Goal: Communication & Community: Participate in discussion

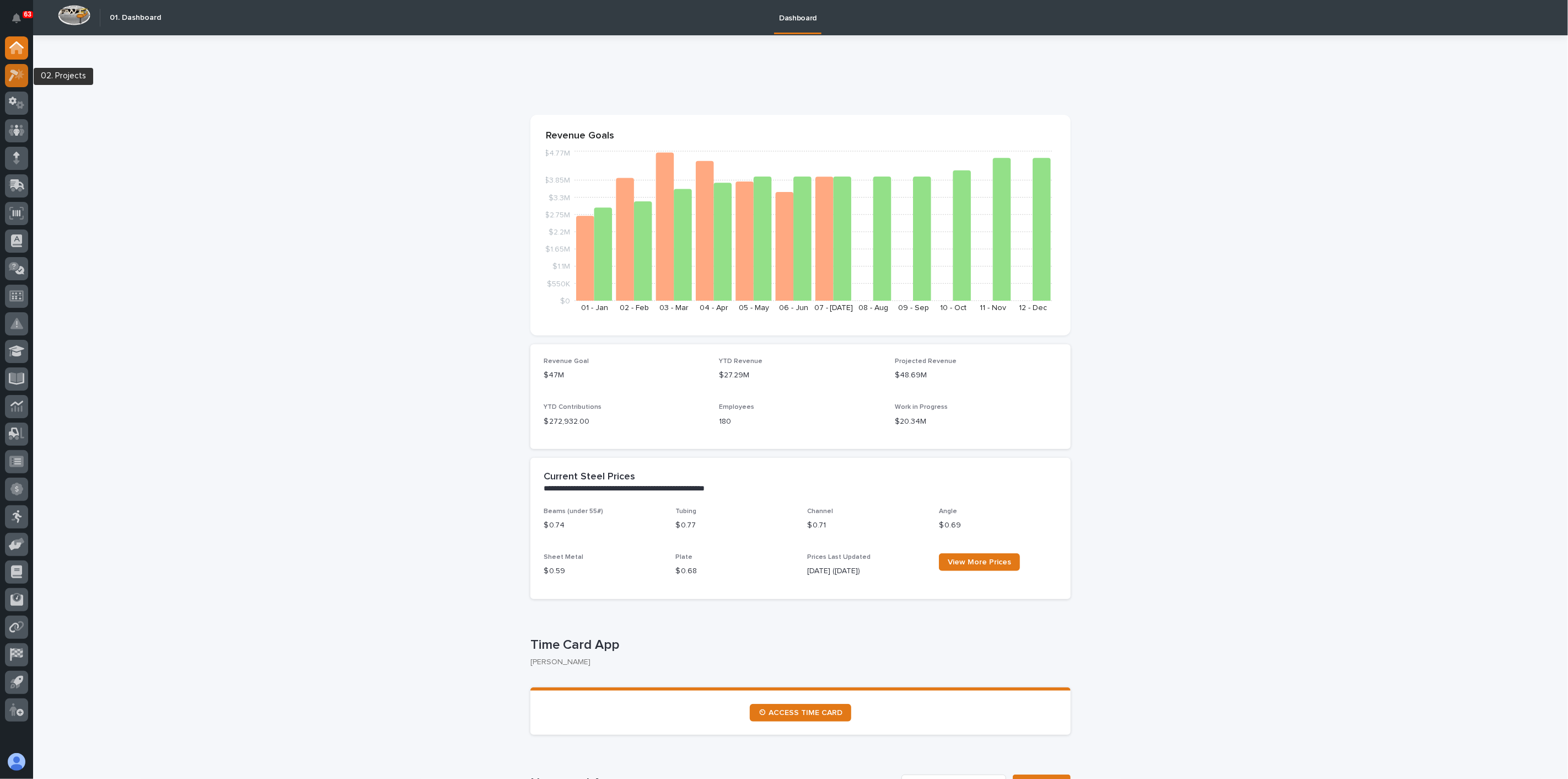
click at [16, 83] on div at bounding box center [16, 75] width 23 height 23
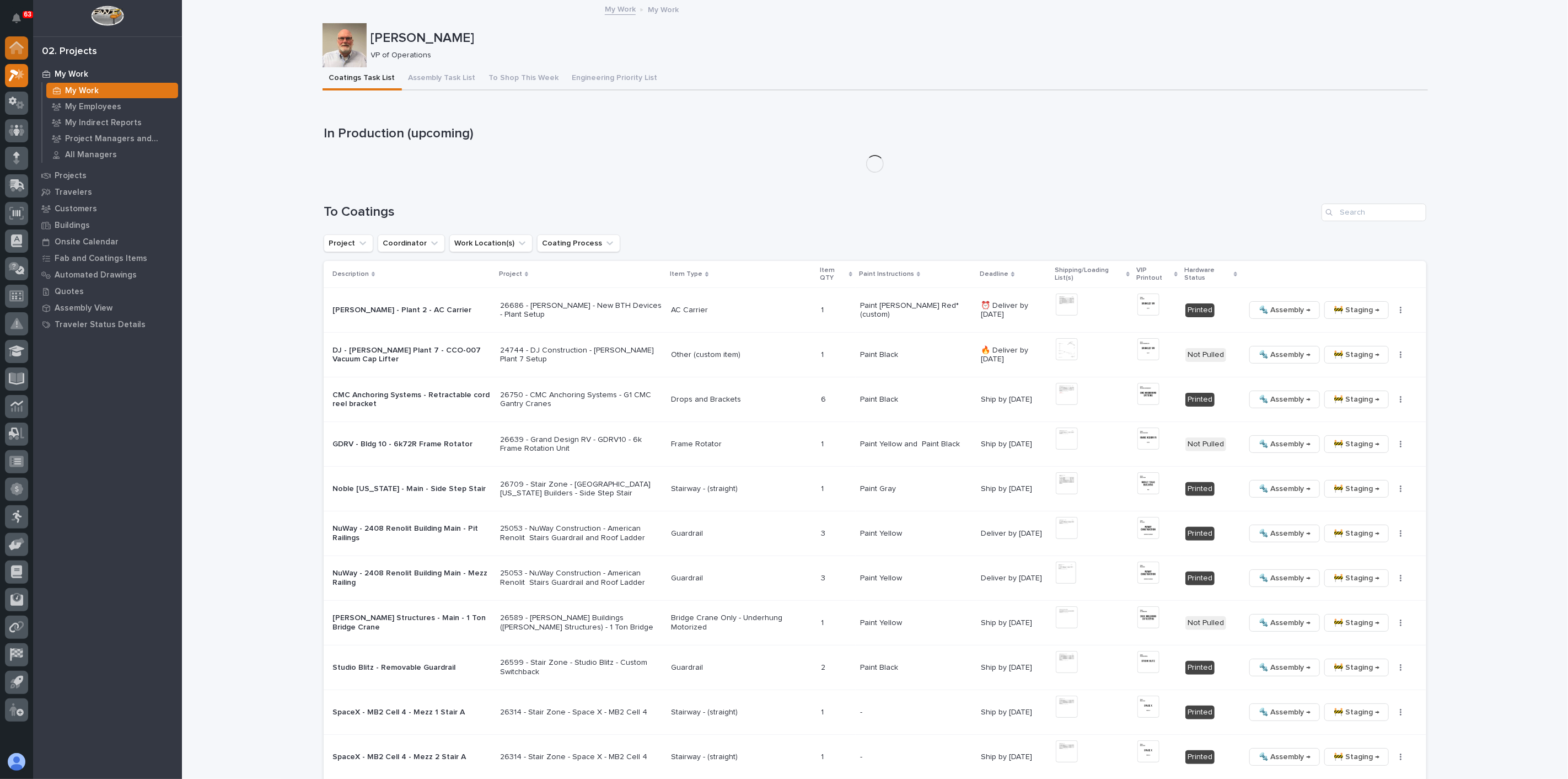
click at [11, 53] on icon at bounding box center [16, 48] width 11 height 11
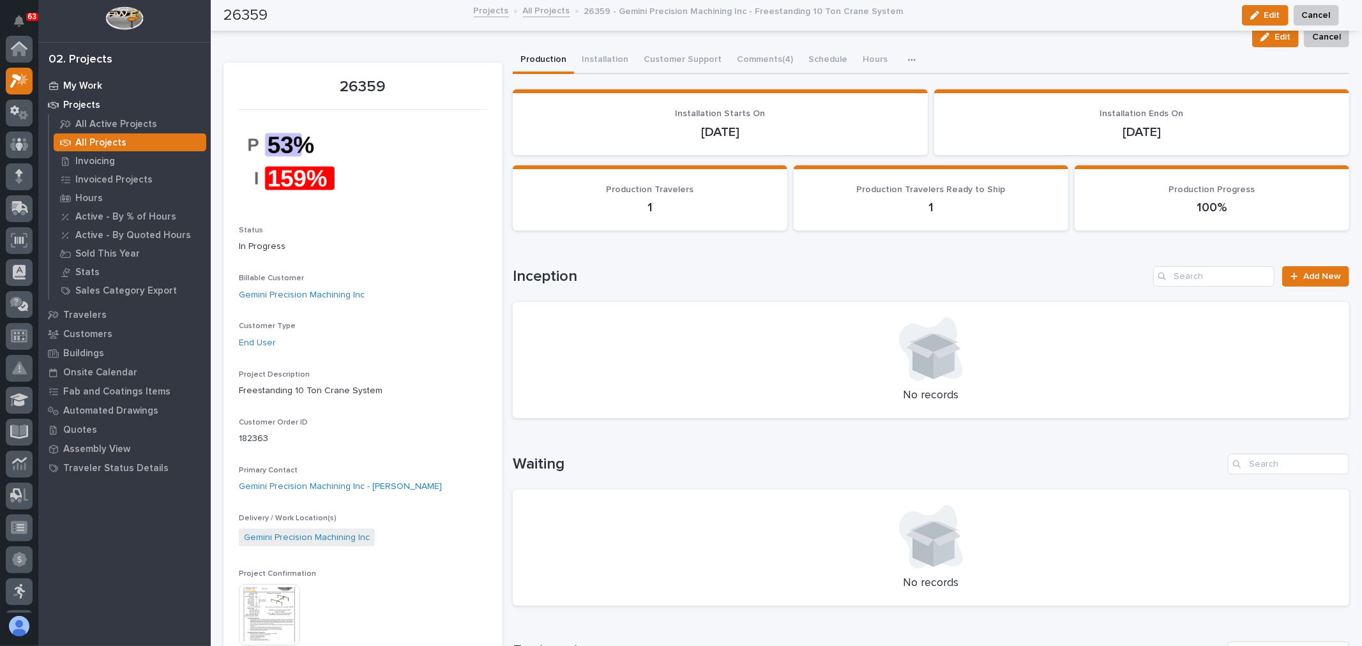
scroll to position [32, 0]
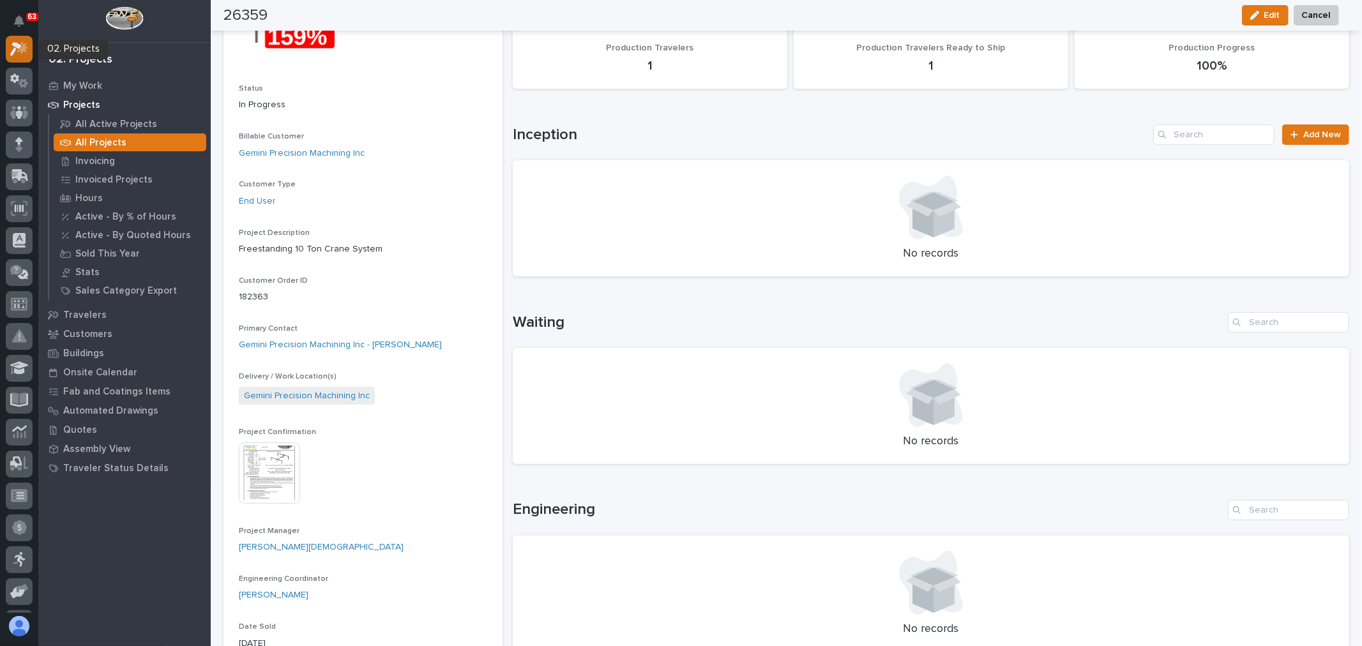
click at [17, 47] on icon at bounding box center [19, 49] width 19 height 15
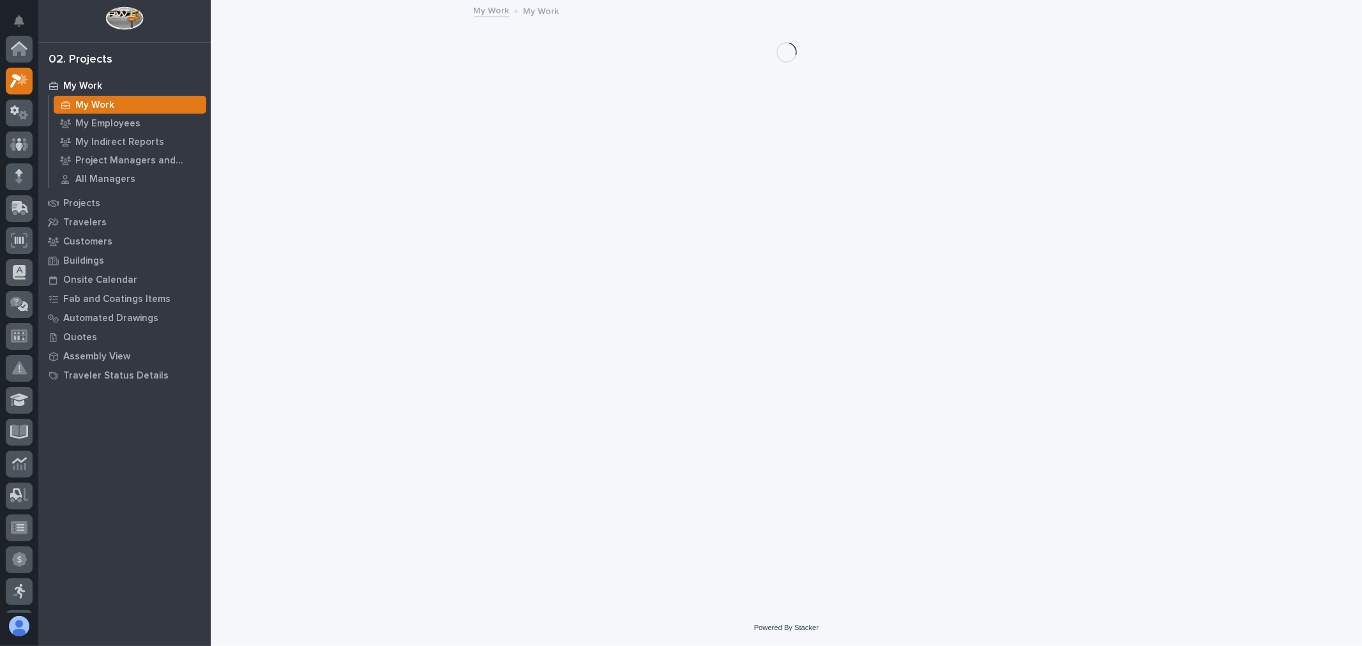
scroll to position [32, 0]
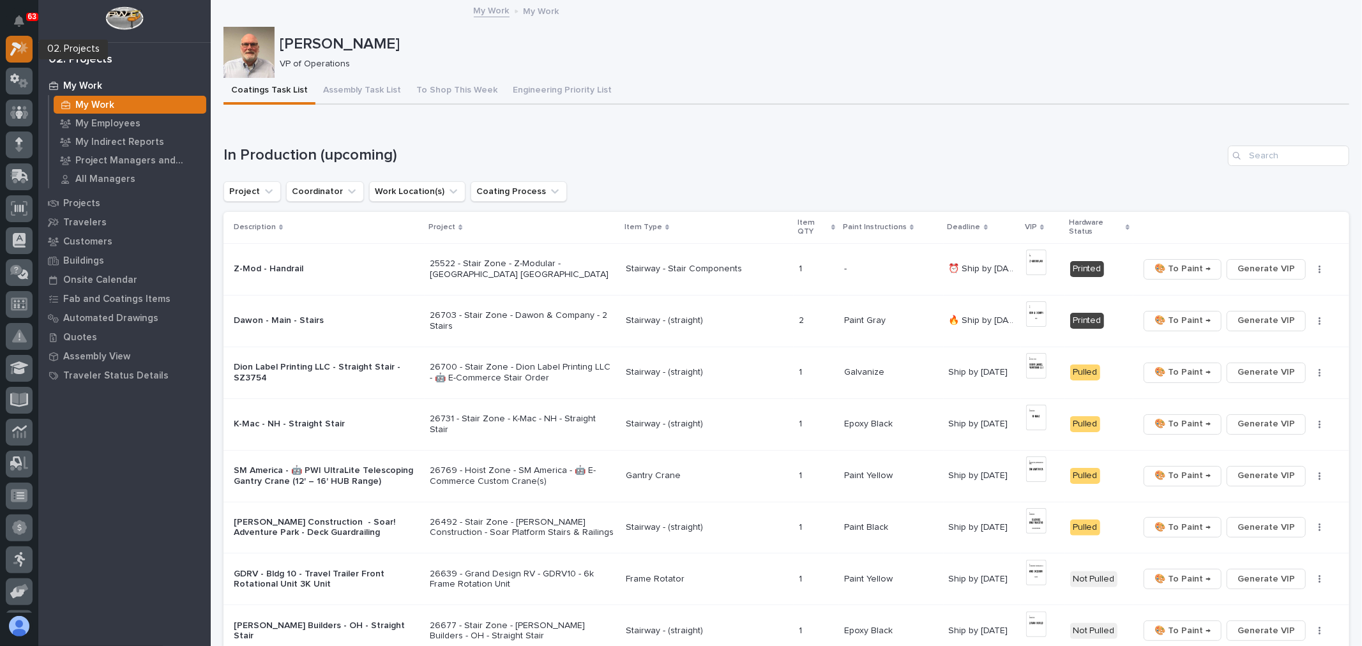
click at [22, 45] on icon at bounding box center [22, 47] width 11 height 13
click at [87, 199] on p "Projects" at bounding box center [81, 203] width 37 height 11
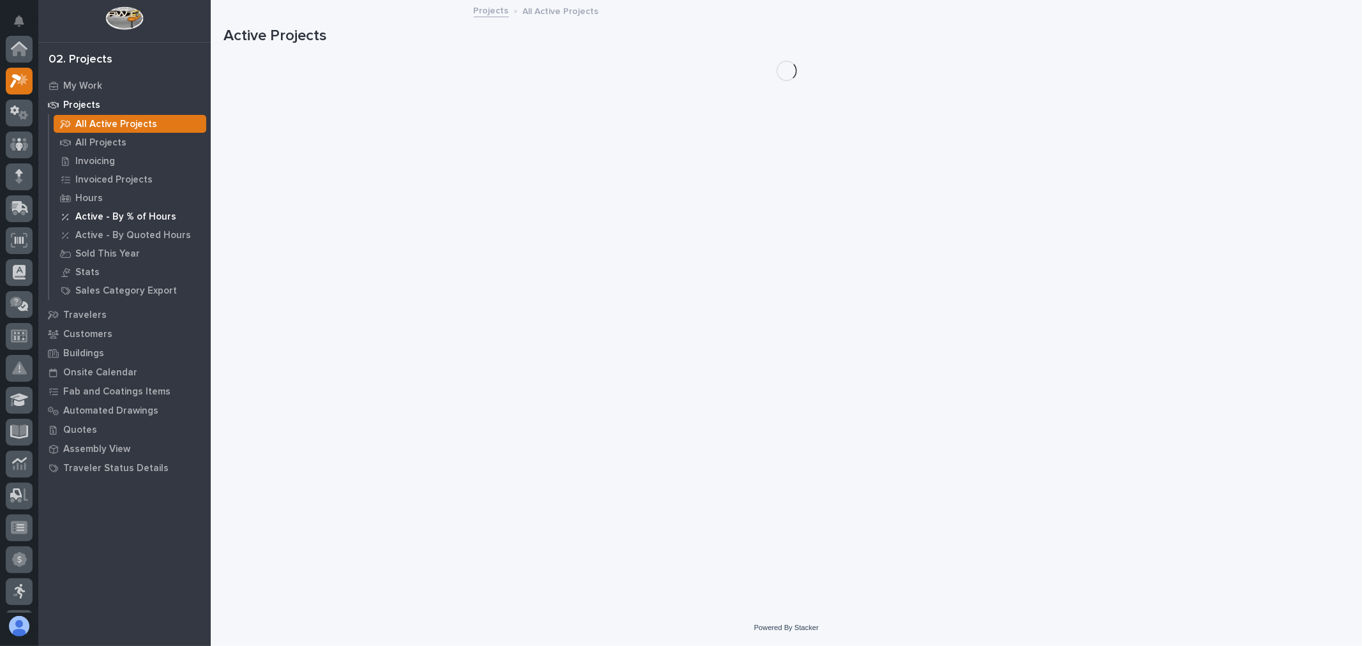
scroll to position [32, 0]
click at [105, 141] on p "All Projects" at bounding box center [100, 142] width 51 height 11
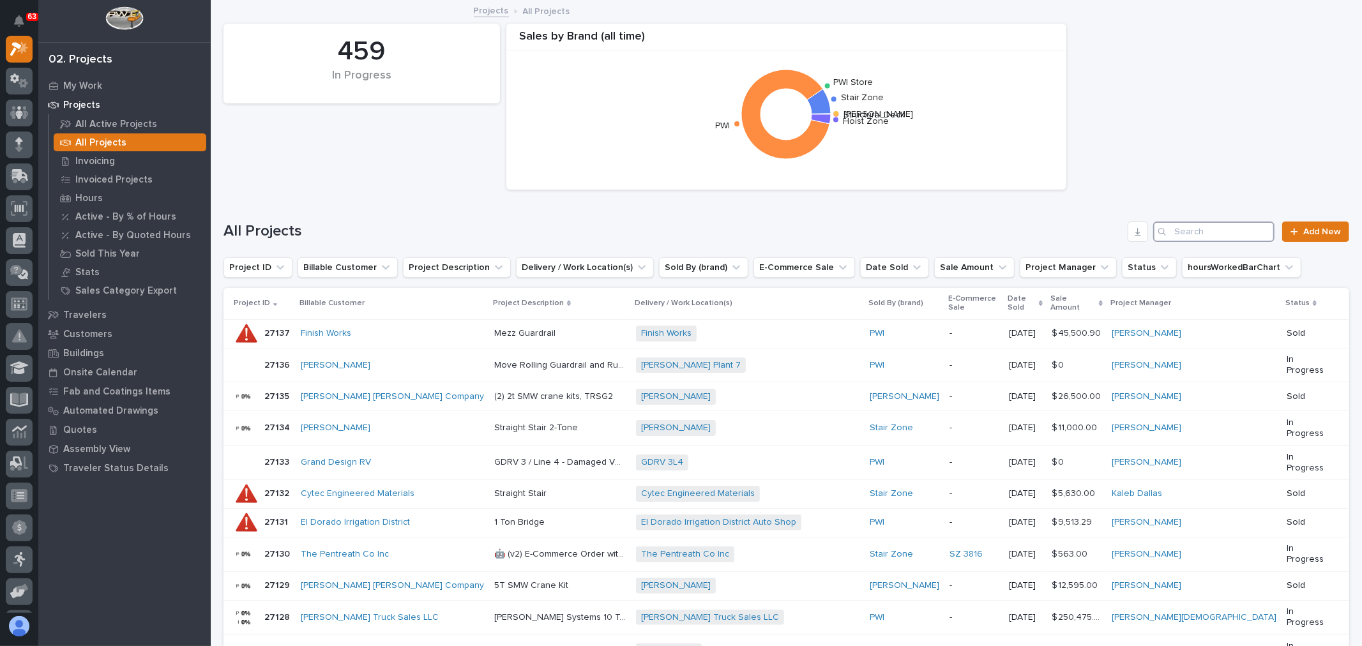
click at [1199, 231] on input "Search" at bounding box center [1213, 232] width 121 height 20
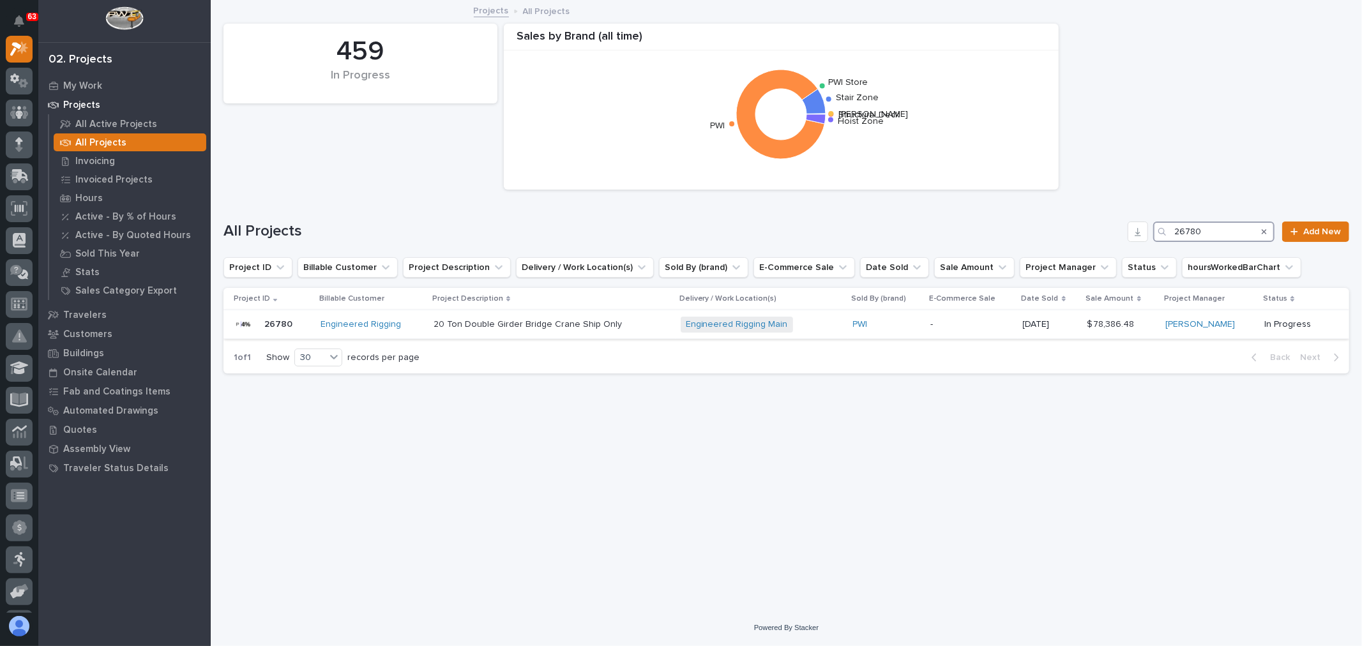
type input "26780"
click at [657, 322] on p at bounding box center [545, 324] width 223 height 11
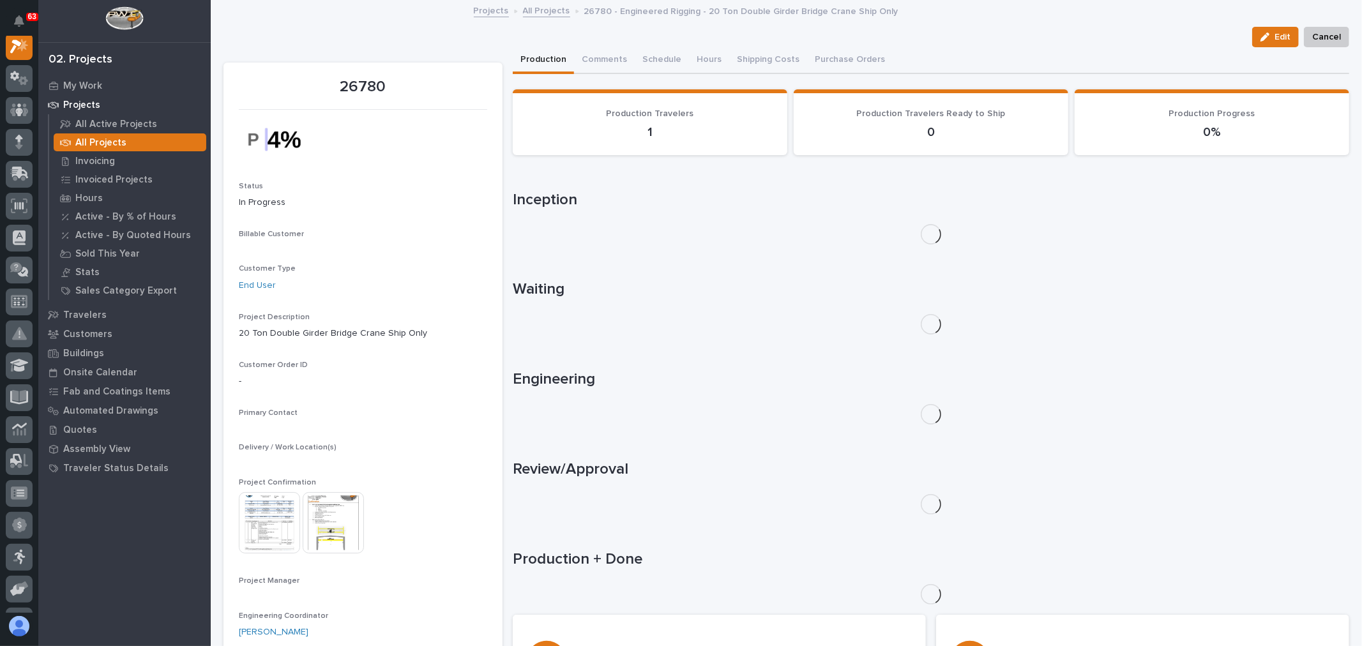
scroll to position [32, 0]
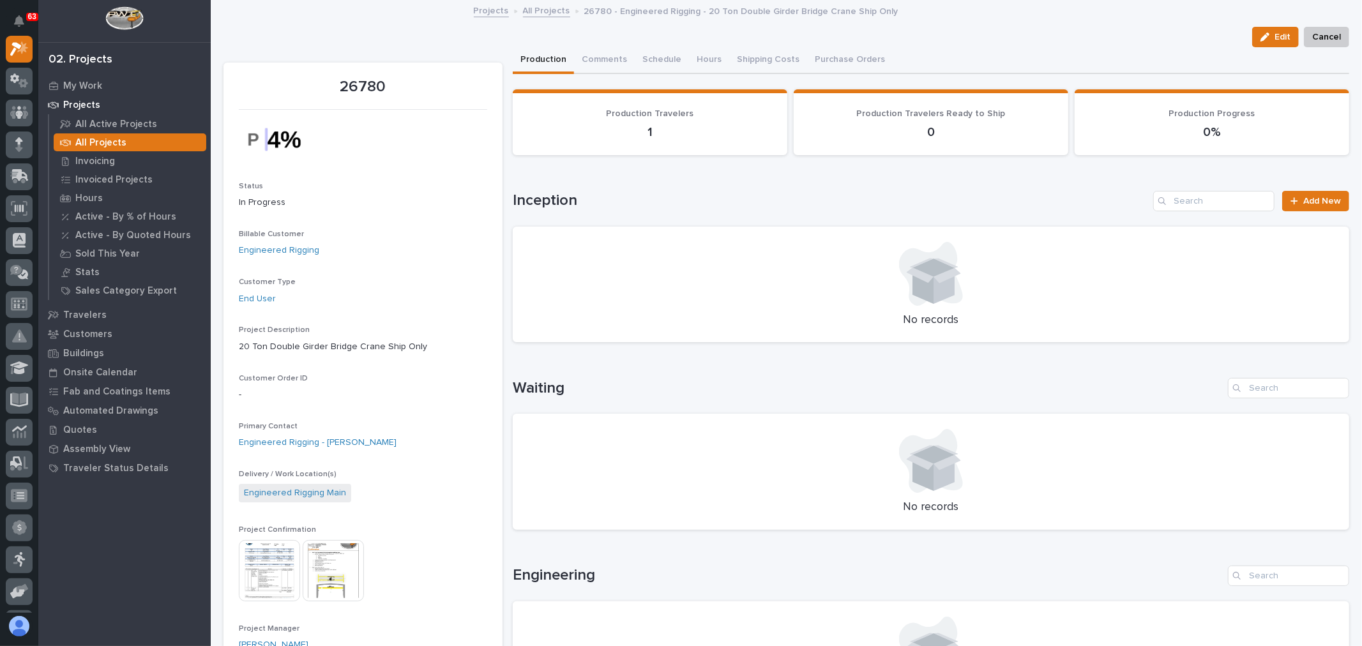
click at [342, 573] on img at bounding box center [333, 570] width 61 height 61
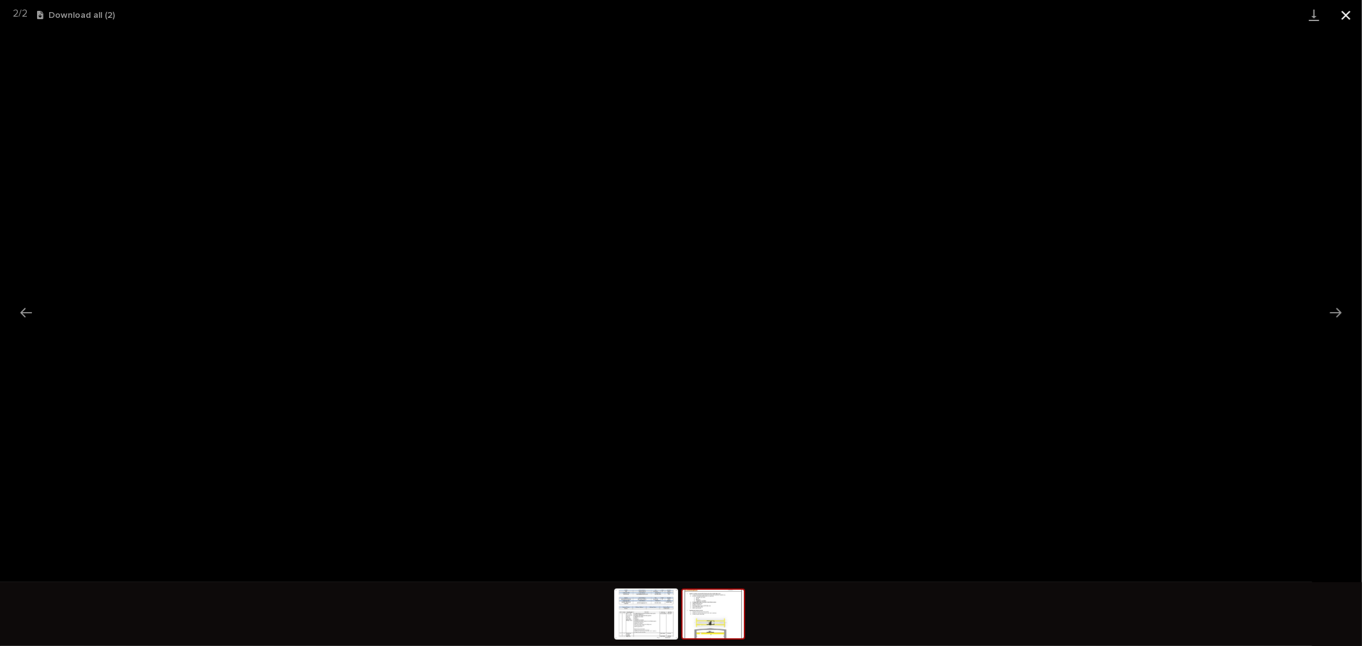
click at [1345, 19] on button "Close gallery" at bounding box center [1346, 15] width 32 height 30
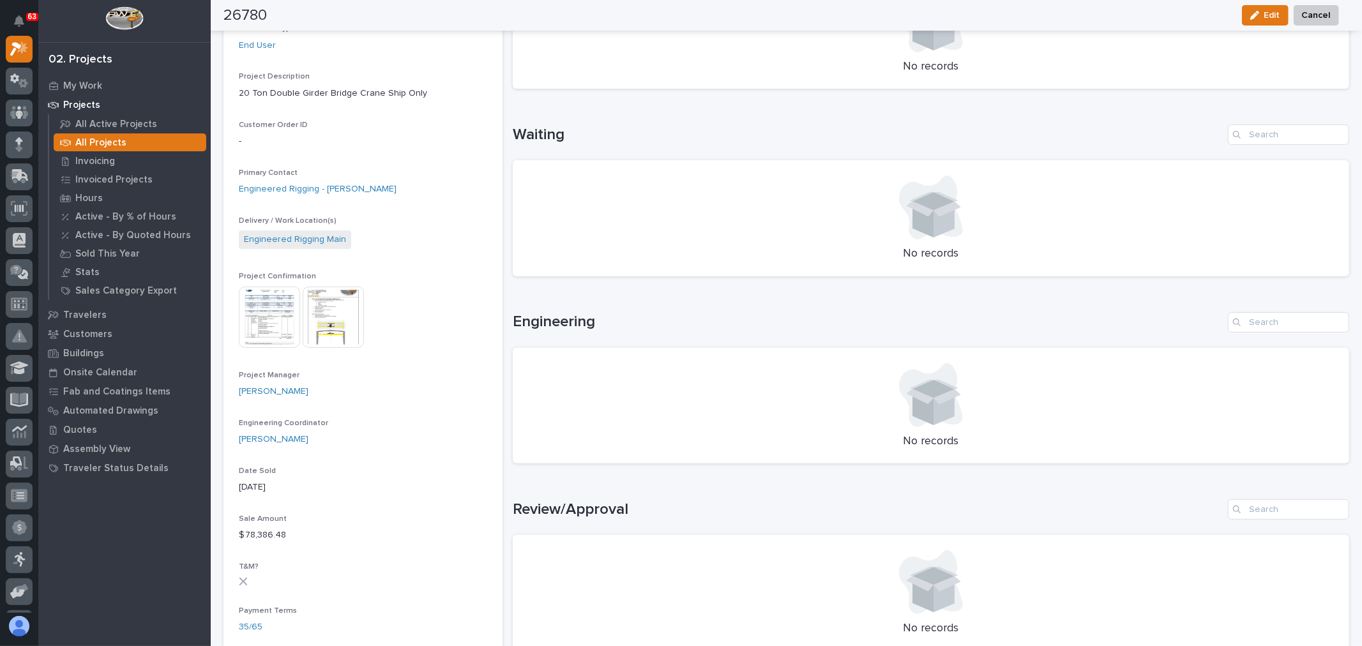
scroll to position [0, 0]
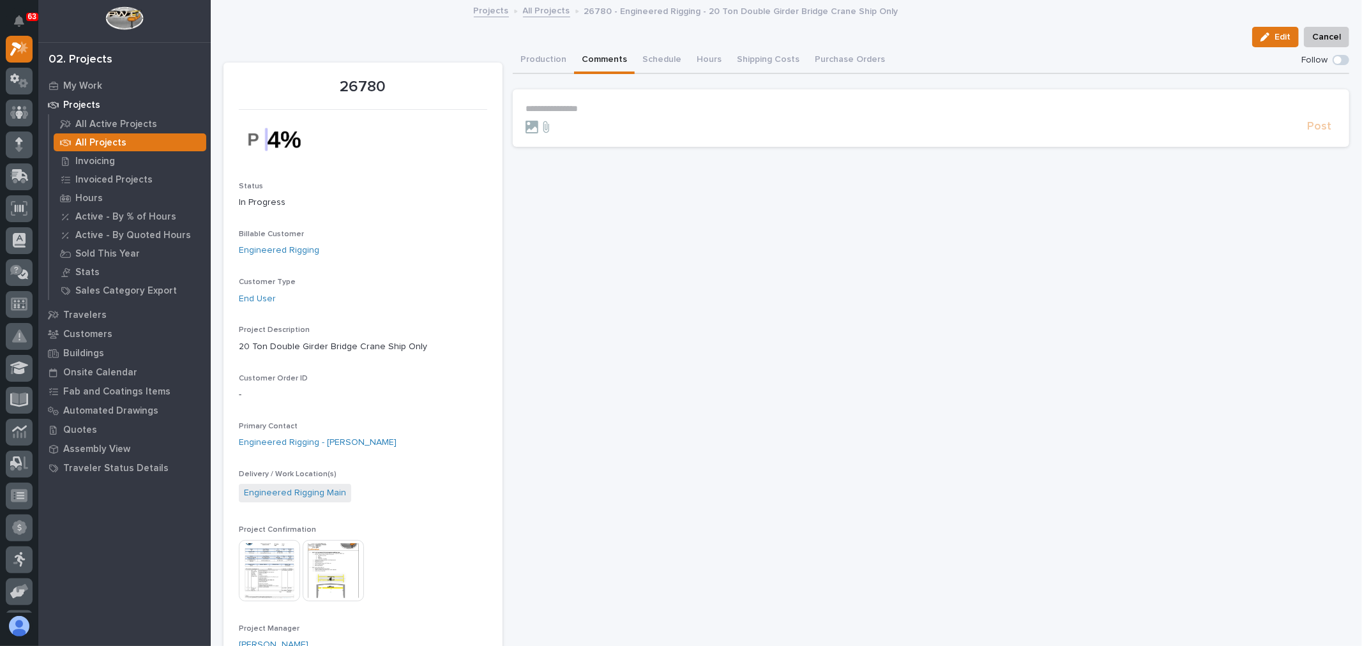
click at [593, 60] on button "Comments" at bounding box center [604, 60] width 61 height 27
click at [595, 110] on p "**********" at bounding box center [930, 108] width 811 height 11
click at [564, 126] on span "Jim Hartung" at bounding box center [563, 126] width 72 height 9
click at [590, 107] on p "**********" at bounding box center [930, 109] width 811 height 13
click at [609, 128] on span "Spenser Yoder" at bounding box center [616, 127] width 72 height 9
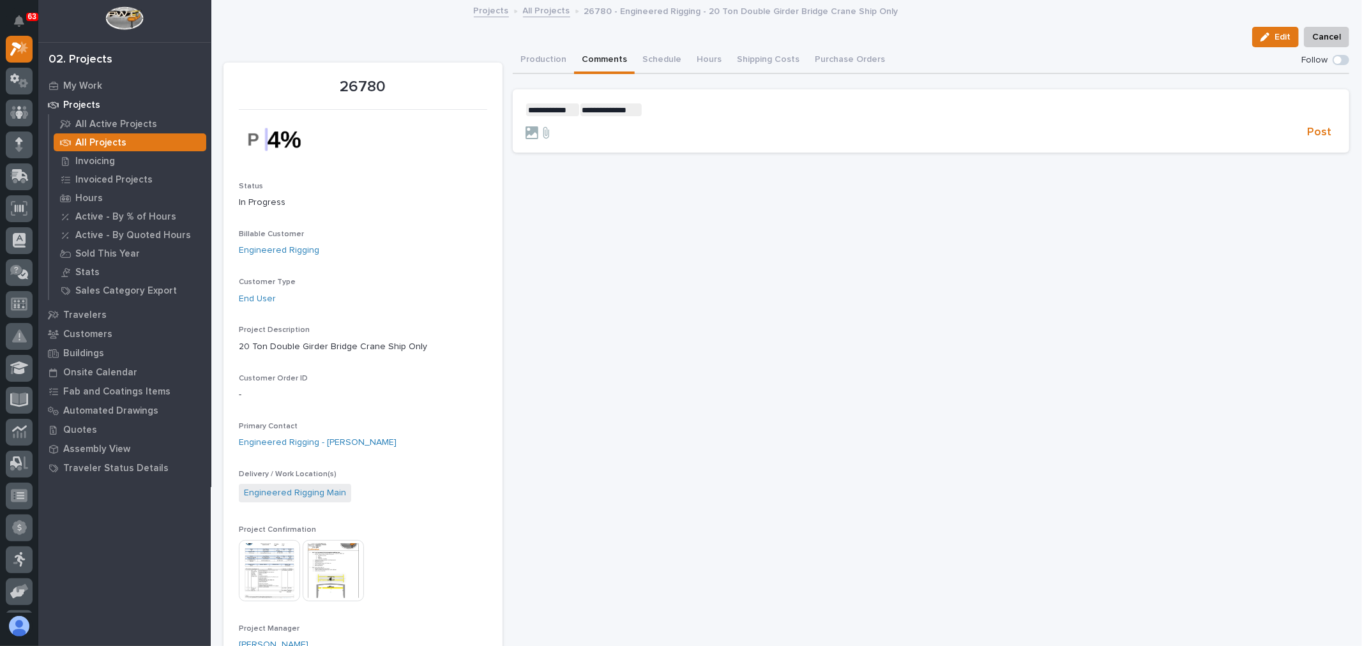
click at [672, 113] on p "**********" at bounding box center [930, 109] width 811 height 13
click at [686, 149] on span "Nathan Gross" at bounding box center [680, 153] width 72 height 9
click at [737, 103] on p "**********" at bounding box center [930, 109] width 811 height 13
click at [1311, 131] on span "Post" at bounding box center [1319, 132] width 24 height 15
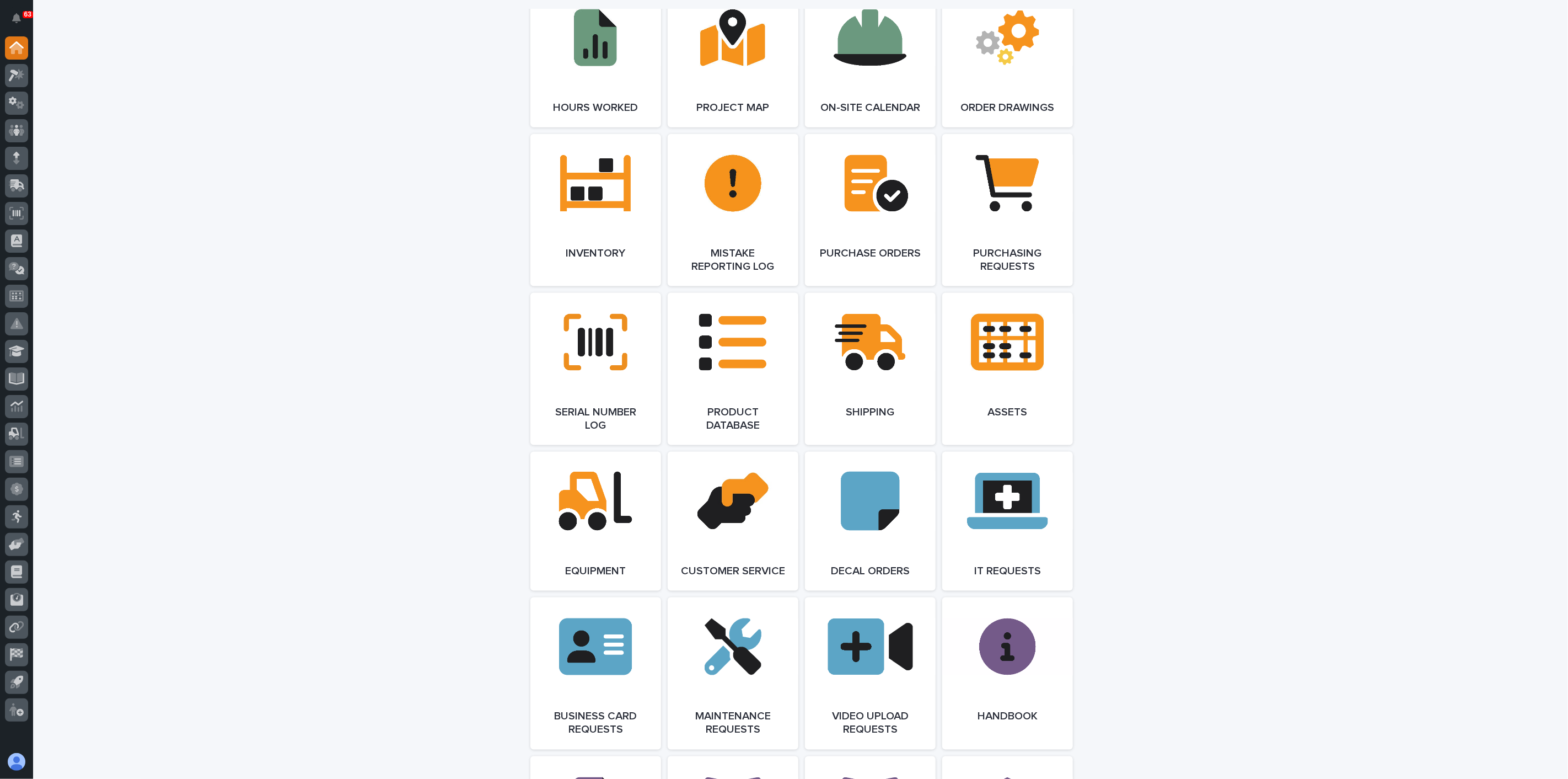
scroll to position [1103, 0]
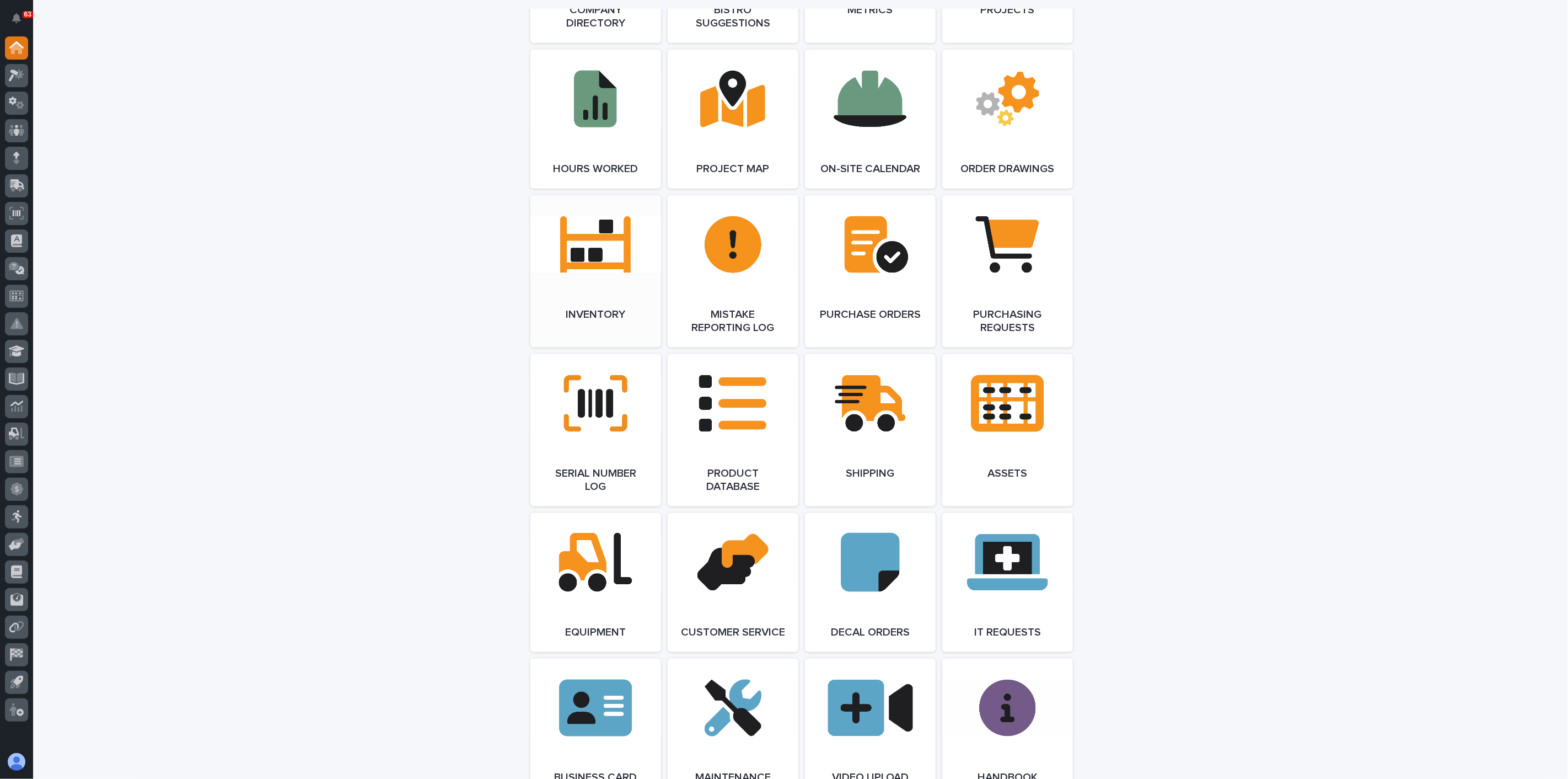
click at [591, 282] on link "Open Link" at bounding box center [595, 271] width 130 height 152
click at [612, 271] on link "Open Link" at bounding box center [595, 271] width 130 height 152
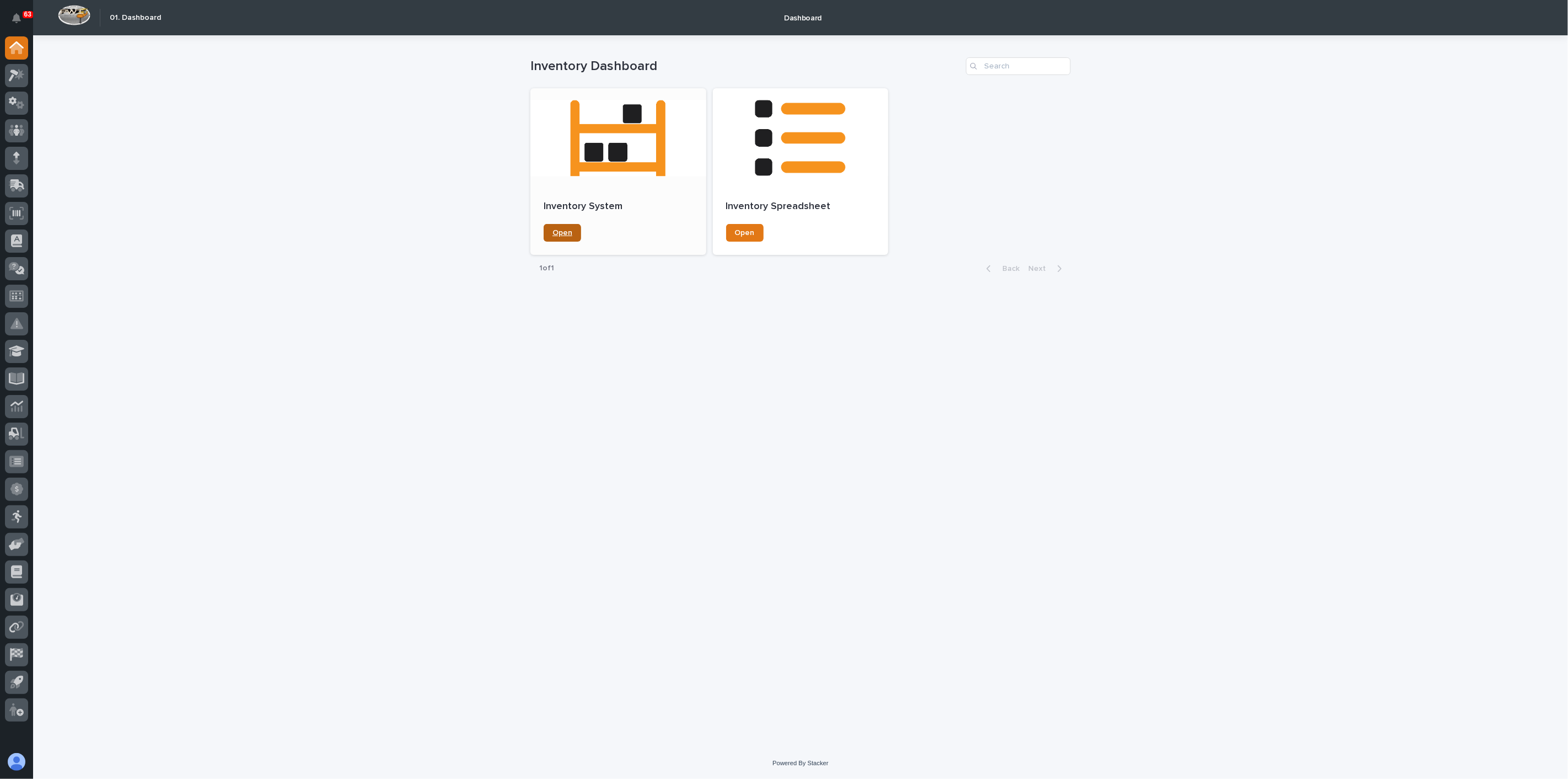
click at [577, 232] on link "Open" at bounding box center [562, 232] width 37 height 17
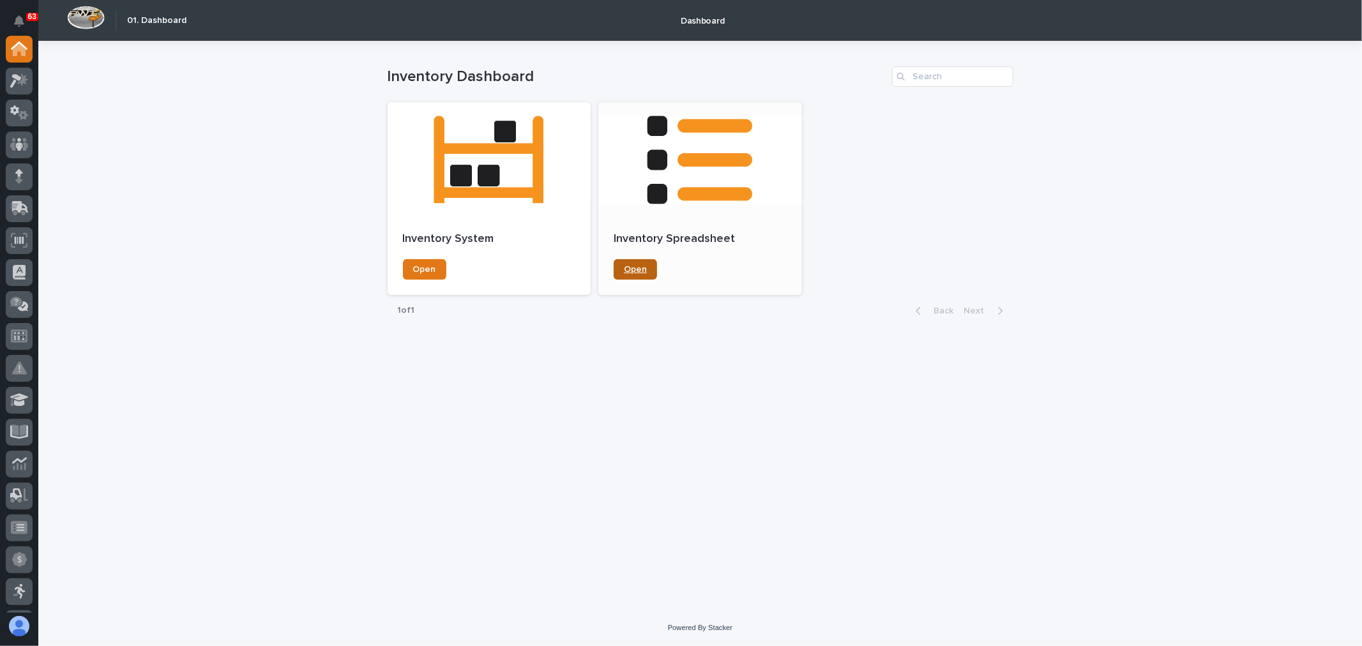
click at [637, 273] on span "Open" at bounding box center [635, 269] width 23 height 9
